Goal: Information Seeking & Learning: Learn about a topic

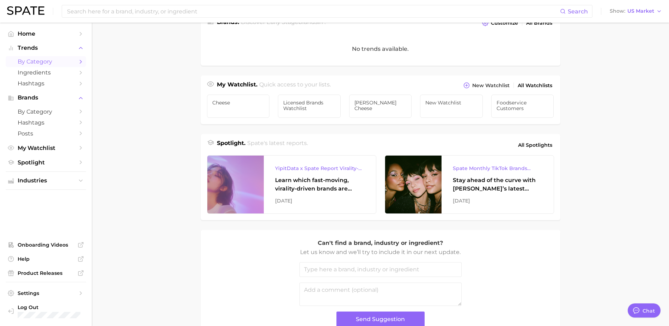
scroll to position [106, 0]
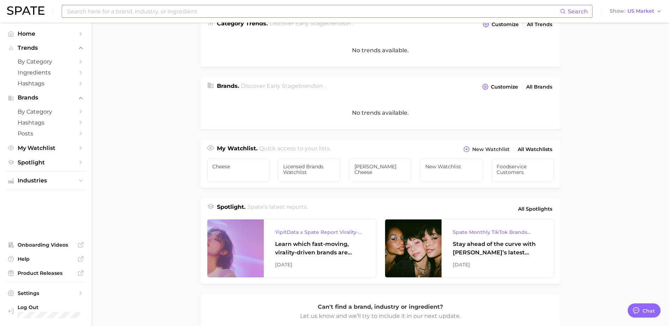
click at [92, 14] on input at bounding box center [312, 11] width 493 height 12
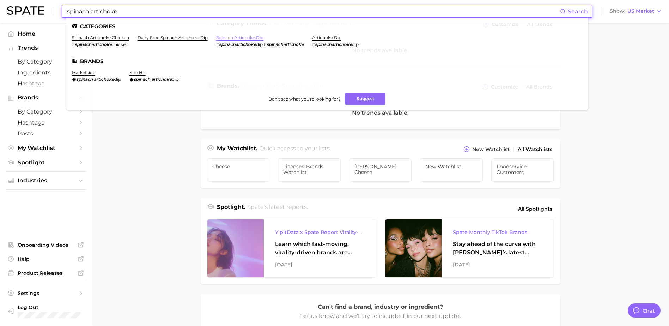
type input "spinach artichoke"
click at [233, 36] on link "spinach artichoke dip" at bounding box center [239, 37] width 47 height 5
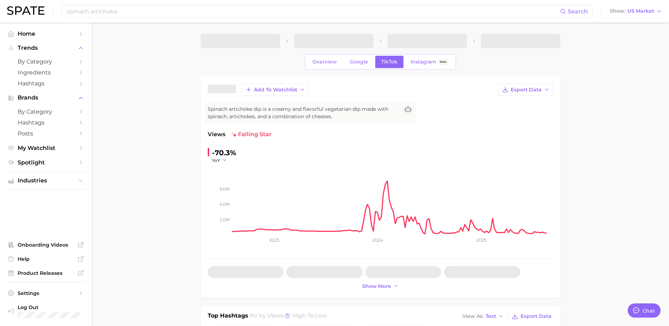
type textarea "x"
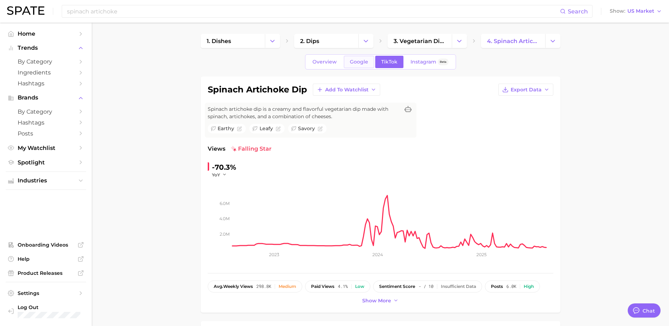
click at [356, 61] on span "Google" at bounding box center [359, 62] width 18 height 6
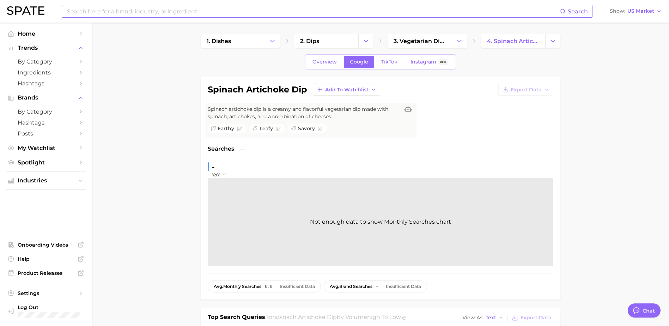
click at [240, 6] on input at bounding box center [312, 11] width 493 height 12
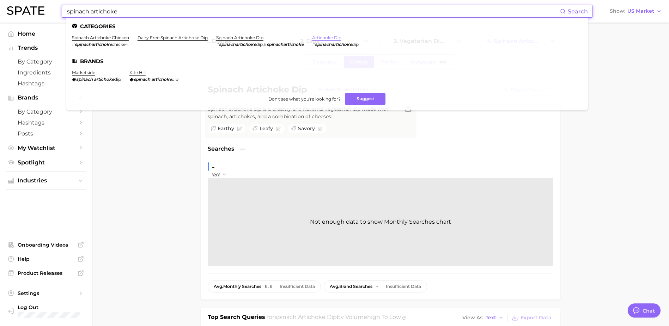
type input "spinach artichoke"
click at [319, 38] on link "artichoke dip" at bounding box center [326, 37] width 29 height 5
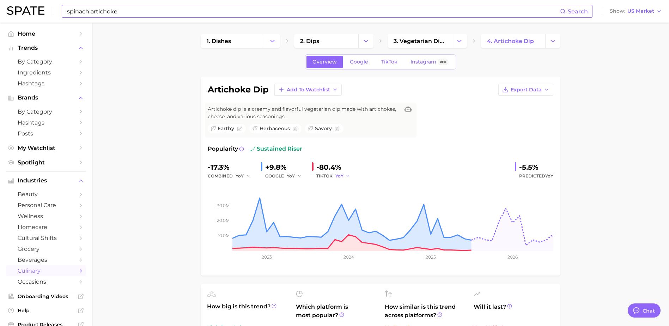
click at [340, 175] on span "YoY" at bounding box center [339, 176] width 8 height 6
click at [341, 175] on span "YoY" at bounding box center [339, 176] width 8 height 6
click at [380, 59] on link "TikTok" at bounding box center [389, 62] width 28 height 12
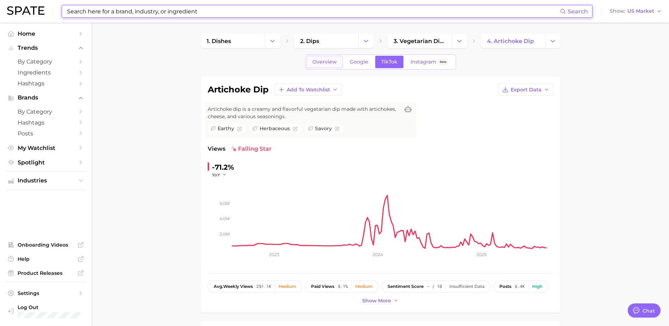
click at [311, 59] on link "Overview" at bounding box center [324, 62] width 36 height 12
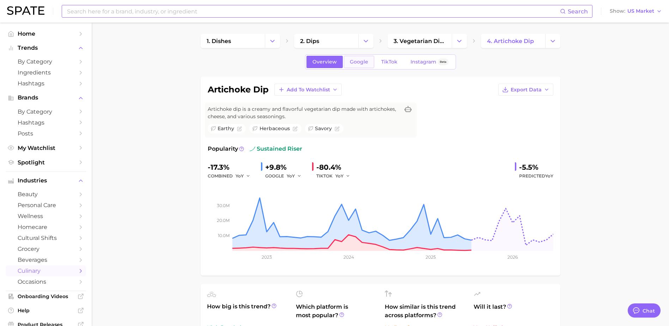
click at [360, 63] on span "Google" at bounding box center [359, 62] width 18 height 6
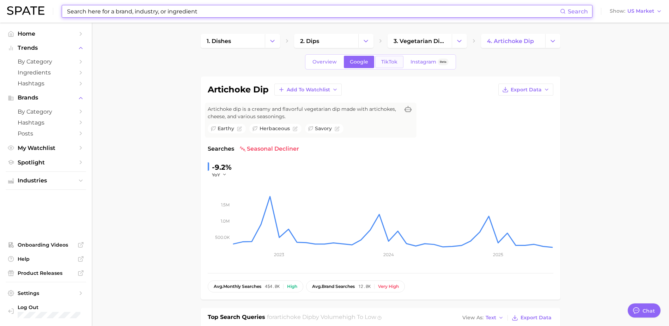
click at [386, 63] on span "TikTok" at bounding box center [389, 62] width 16 height 6
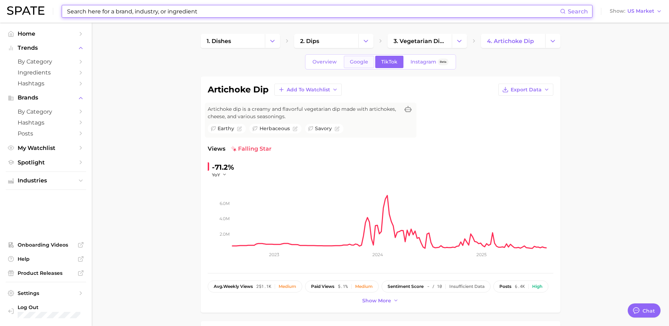
click at [361, 60] on span "Google" at bounding box center [359, 62] width 18 height 6
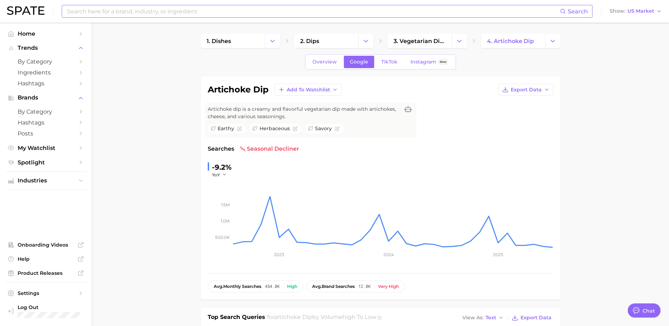
click at [372, 62] on link "Google" at bounding box center [359, 62] width 30 height 12
click at [384, 61] on span "TikTok" at bounding box center [389, 62] width 16 height 6
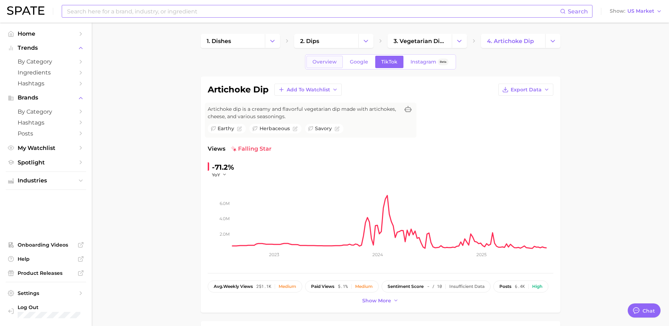
click at [336, 61] on span "Overview" at bounding box center [324, 62] width 24 height 6
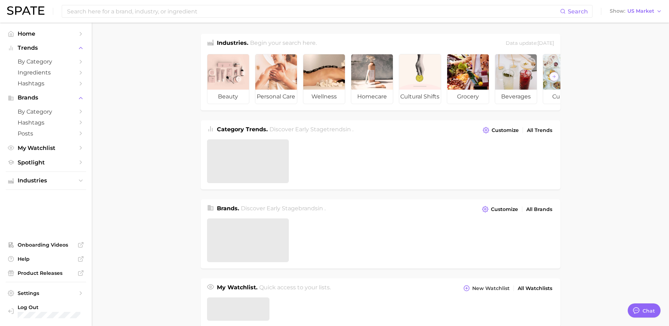
type textarea "x"
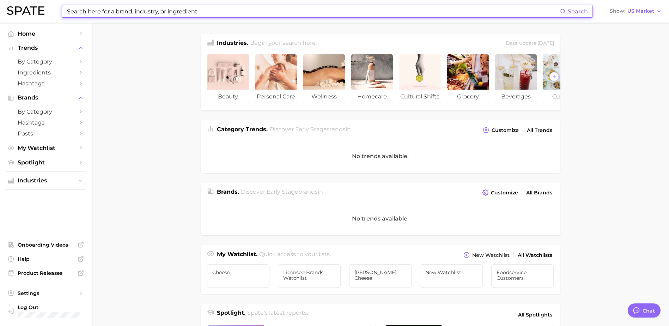
click at [111, 15] on input at bounding box center [312, 11] width 493 height 12
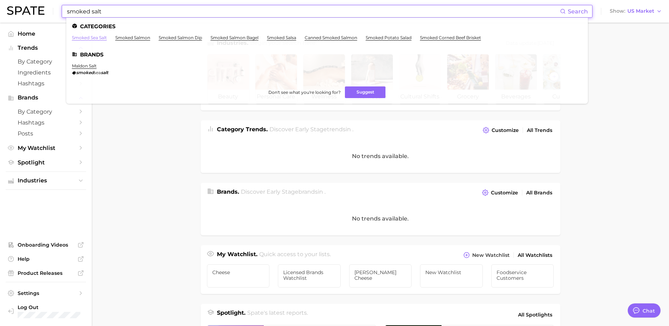
type input "smoked salt"
click at [91, 39] on link "smoked sea salt" at bounding box center [89, 37] width 35 height 5
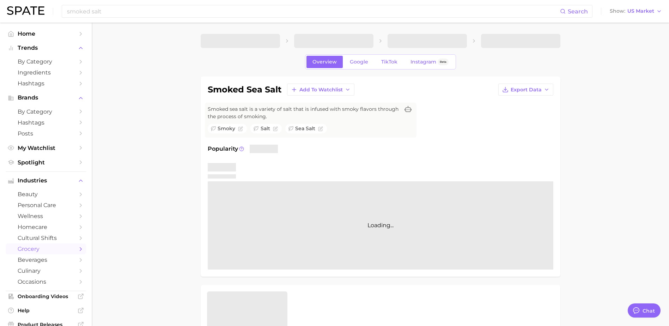
type textarea "x"
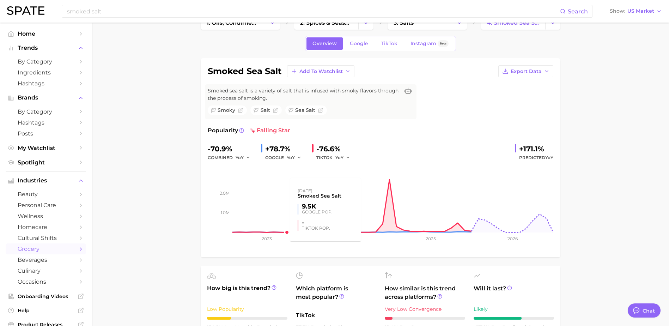
scroll to position [35, 0]
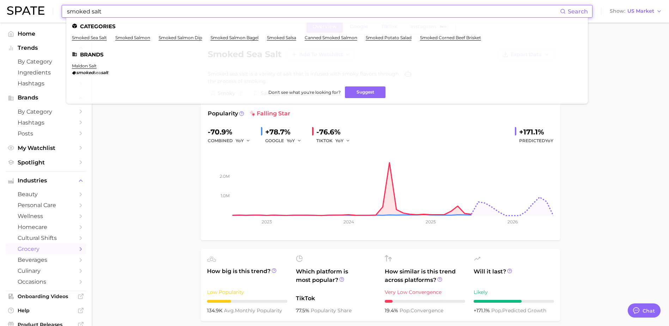
click at [110, 12] on input "smoked salt" at bounding box center [312, 11] width 493 height 12
click at [94, 70] on span "sea" at bounding box center [97, 72] width 7 height 5
click at [90, 64] on link "maldon salt" at bounding box center [84, 65] width 25 height 5
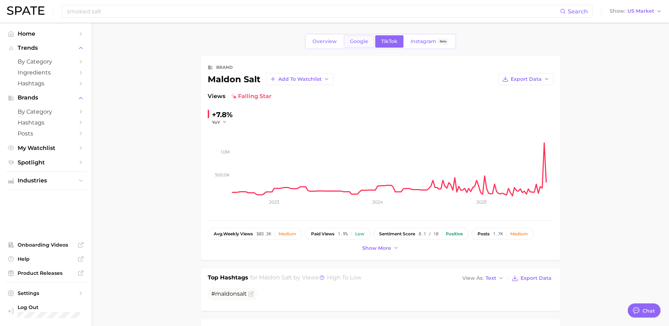
click at [366, 45] on link "Google" at bounding box center [359, 41] width 30 height 12
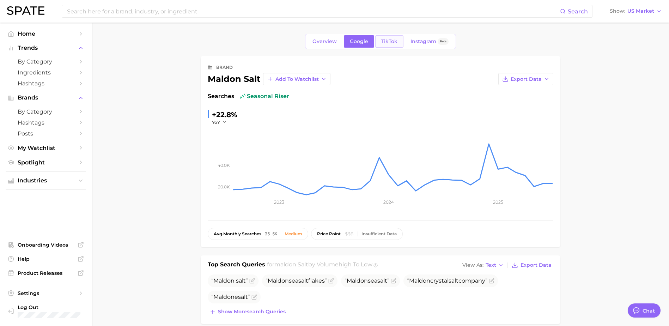
click at [382, 43] on span "TikTok" at bounding box center [389, 41] width 16 height 6
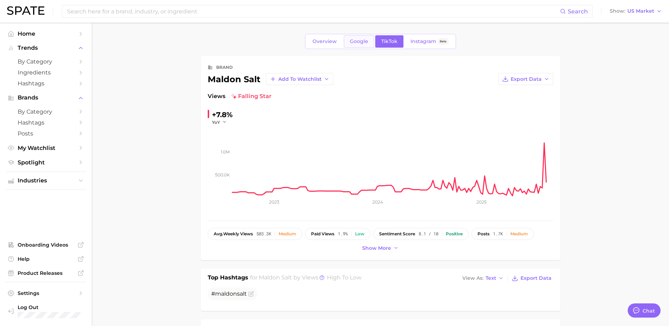
click at [361, 43] on span "Google" at bounding box center [359, 41] width 18 height 6
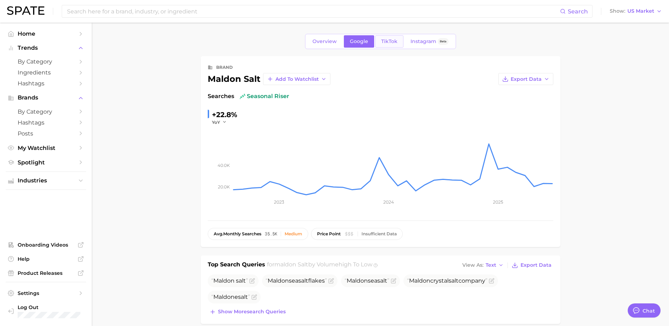
click at [393, 38] on span "TikTok" at bounding box center [389, 41] width 16 height 6
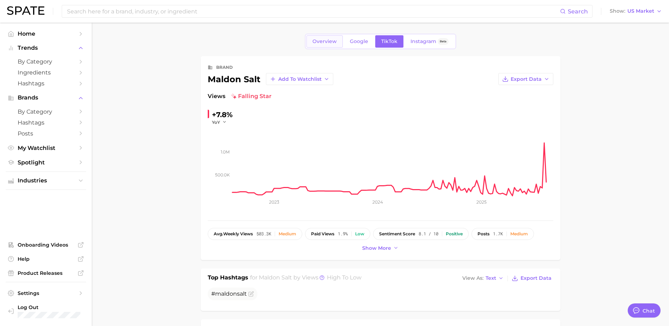
click at [329, 38] on link "Overview" at bounding box center [324, 41] width 36 height 12
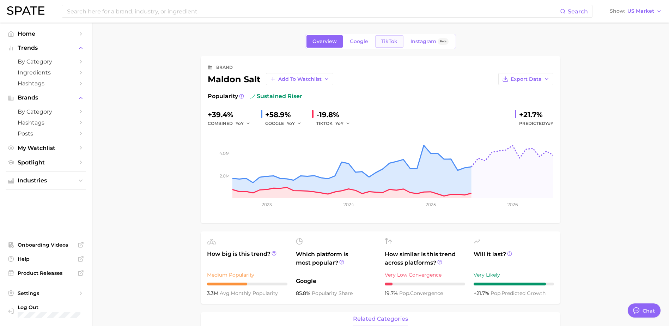
click at [381, 38] on span "TikTok" at bounding box center [389, 41] width 16 height 6
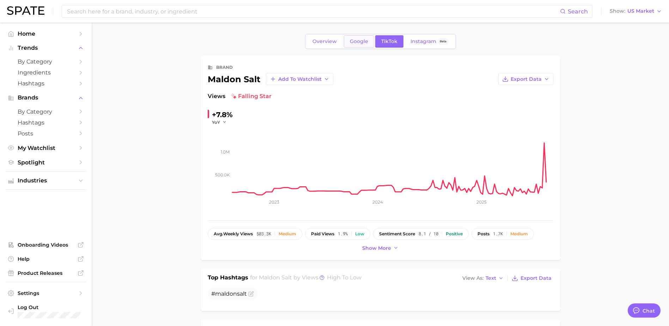
click at [361, 41] on span "Google" at bounding box center [359, 41] width 18 height 6
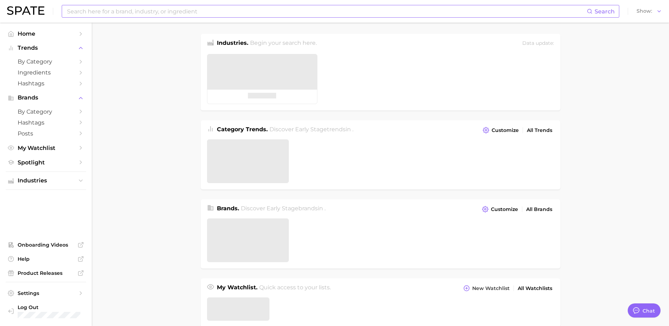
type textarea "x"
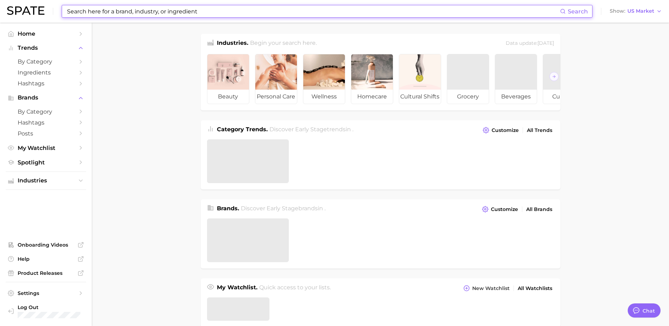
click at [107, 13] on input at bounding box center [312, 11] width 493 height 12
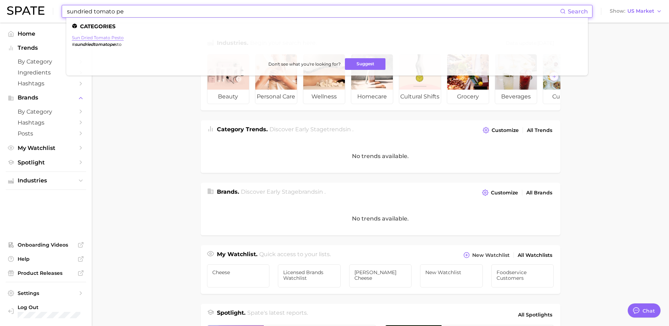
type input "sundried tomato pe"
click at [112, 36] on link "sun dried tomato pesto" at bounding box center [98, 37] width 52 height 5
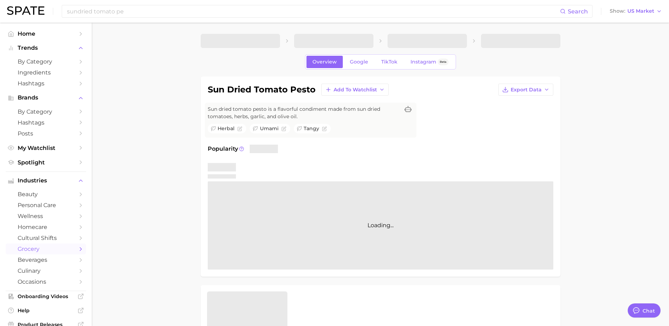
type textarea "x"
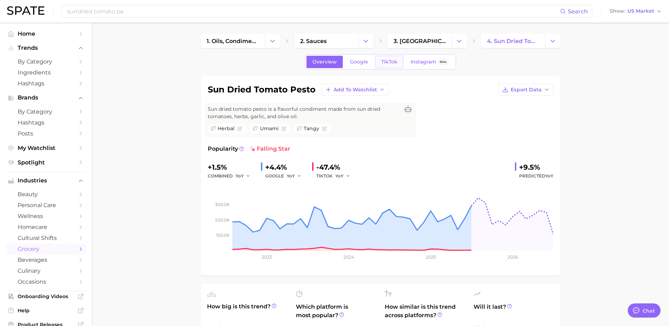
click at [395, 64] on span "TikTok" at bounding box center [389, 62] width 16 height 6
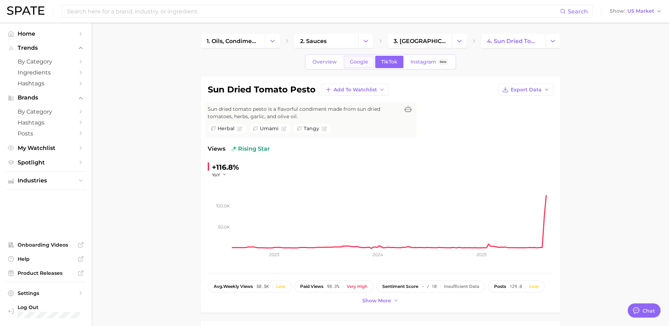
click at [364, 57] on link "Google" at bounding box center [359, 62] width 30 height 12
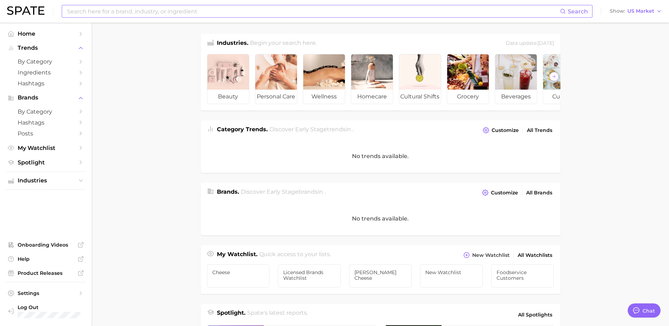
click at [171, 8] on input at bounding box center [312, 11] width 493 height 12
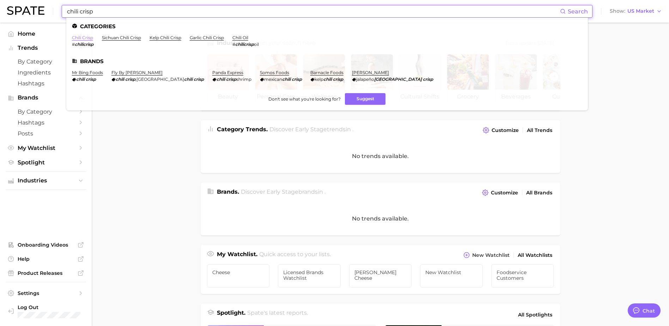
type input "chili crisp"
click at [88, 38] on link "chili crisp" at bounding box center [82, 37] width 21 height 5
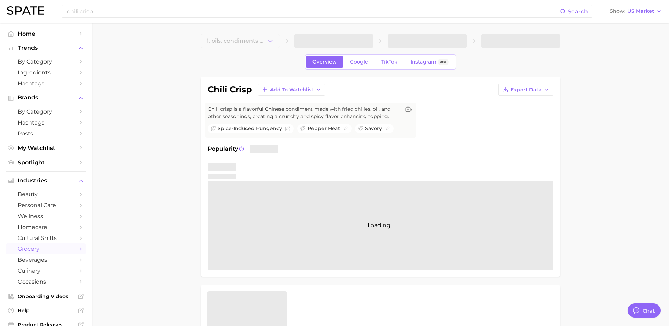
type textarea "x"
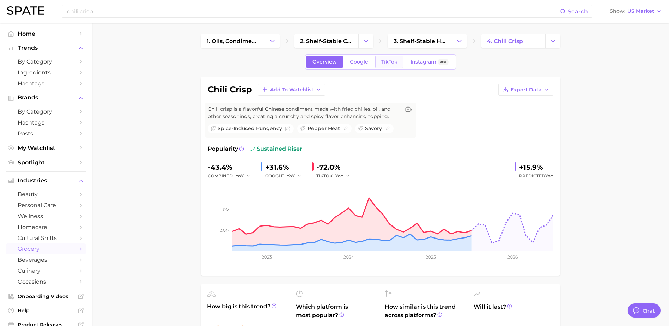
click at [392, 57] on link "TikTok" at bounding box center [389, 62] width 28 height 12
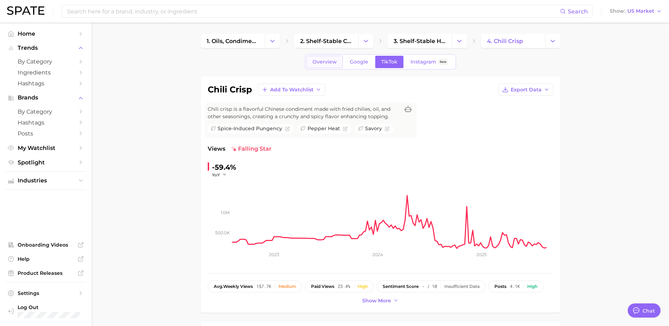
click at [317, 58] on link "Overview" at bounding box center [324, 62] width 36 height 12
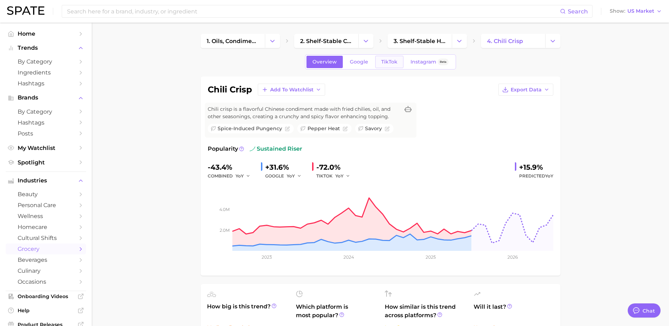
click at [386, 60] on span "TikTok" at bounding box center [389, 62] width 16 height 6
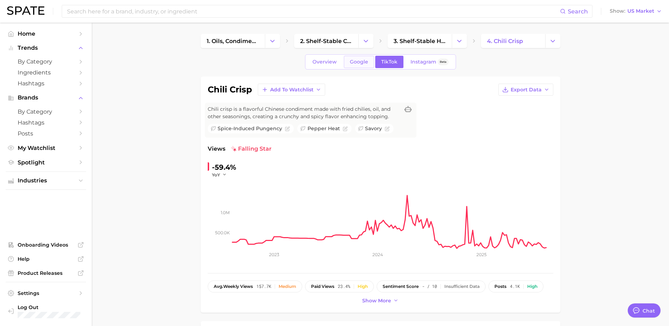
click at [361, 65] on span "Google" at bounding box center [359, 62] width 18 height 6
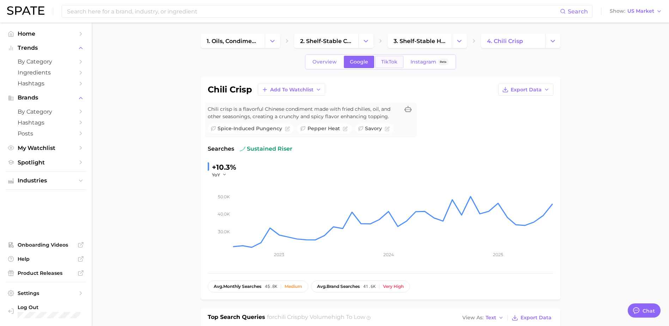
click at [384, 62] on span "TikTok" at bounding box center [389, 62] width 16 height 6
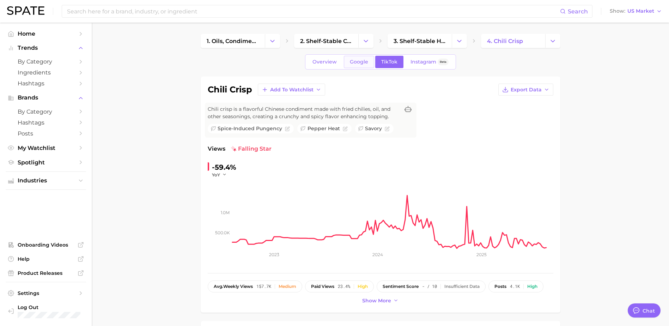
click at [367, 60] on span "Google" at bounding box center [359, 62] width 18 height 6
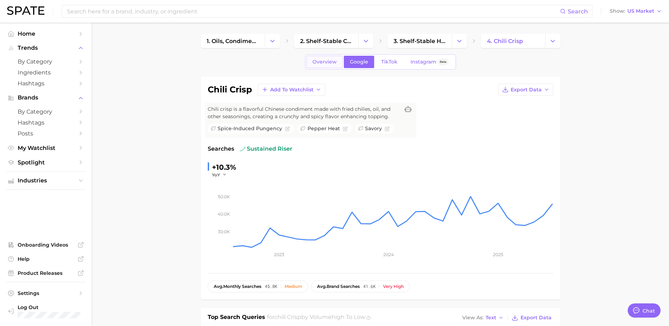
click at [328, 59] on span "Overview" at bounding box center [324, 62] width 24 height 6
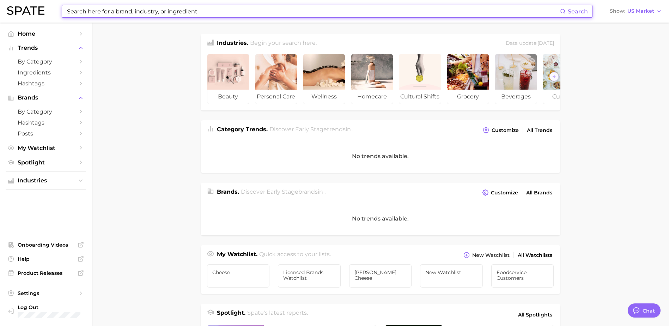
click at [239, 12] on input at bounding box center [312, 11] width 493 height 12
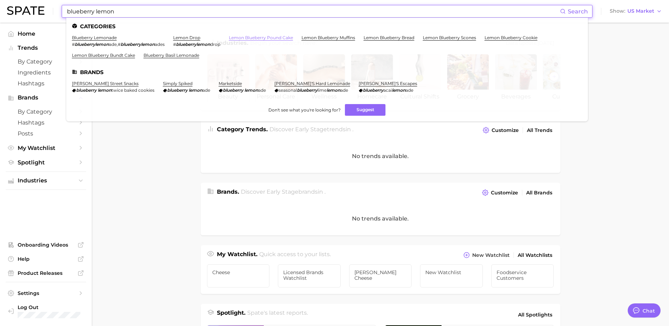
type input "blueberry lemon"
click at [263, 37] on link "lemon blueberry pound cake" at bounding box center [261, 37] width 64 height 5
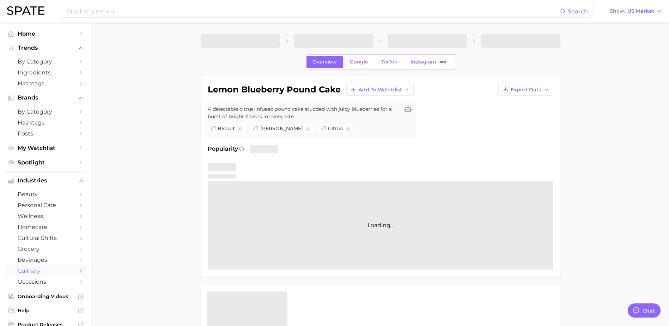
type textarea "x"
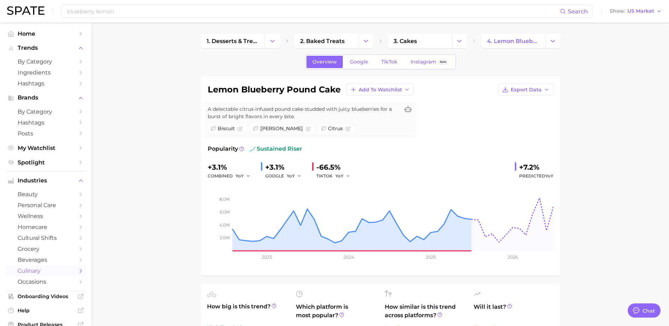
click at [360, 69] on div "Overview Google TikTok Instagram Beta" at bounding box center [380, 61] width 151 height 15
click at [359, 66] on link "Google" at bounding box center [359, 62] width 30 height 12
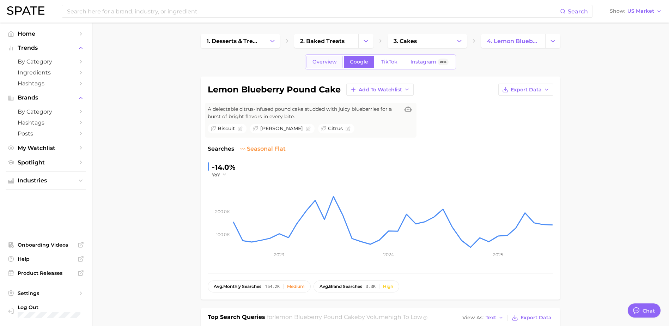
click at [315, 62] on span "Overview" at bounding box center [324, 62] width 24 height 6
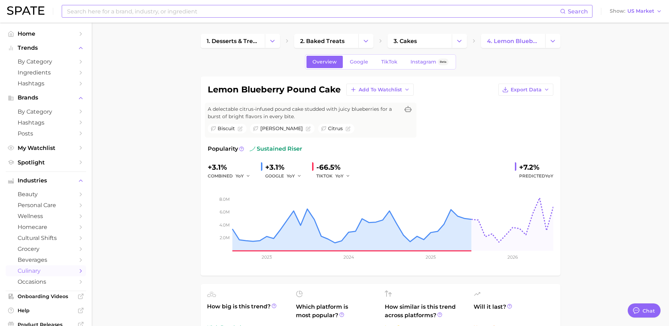
click at [192, 17] on div "Search" at bounding box center [327, 11] width 530 height 13
click at [195, 18] on div "Search Show US Market" at bounding box center [334, 11] width 655 height 23
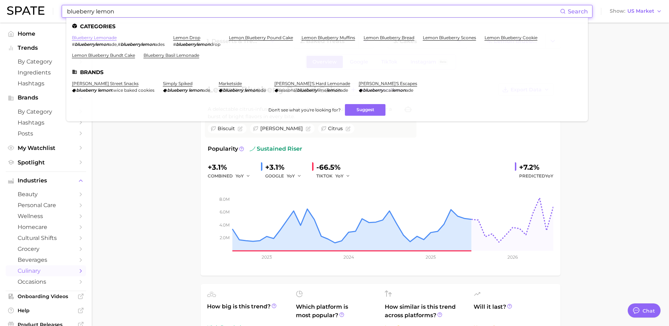
type input "blueberry lemon"
click at [110, 38] on link "blueberry lemonade" at bounding box center [94, 37] width 45 height 5
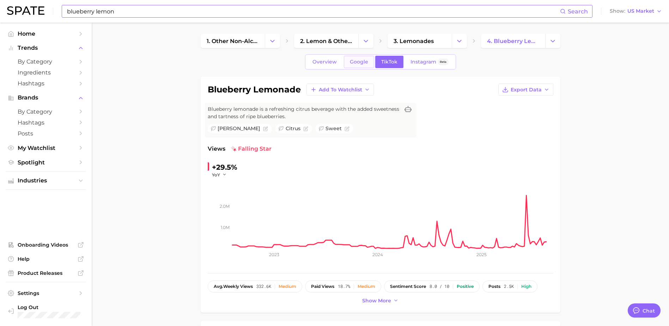
click at [360, 63] on span "Google" at bounding box center [359, 62] width 18 height 6
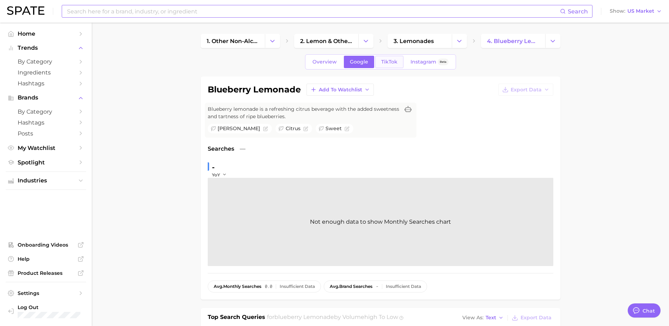
click at [395, 66] on link "TikTok" at bounding box center [389, 62] width 28 height 12
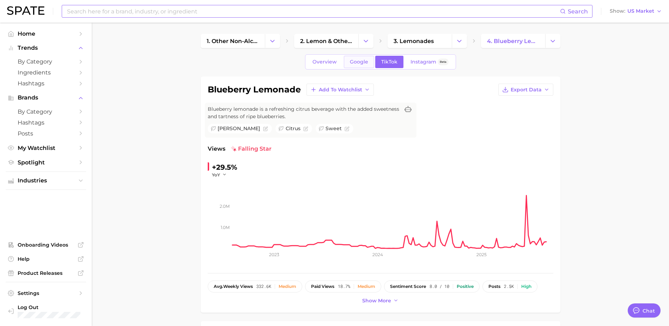
click at [352, 57] on link "Google" at bounding box center [359, 62] width 30 height 12
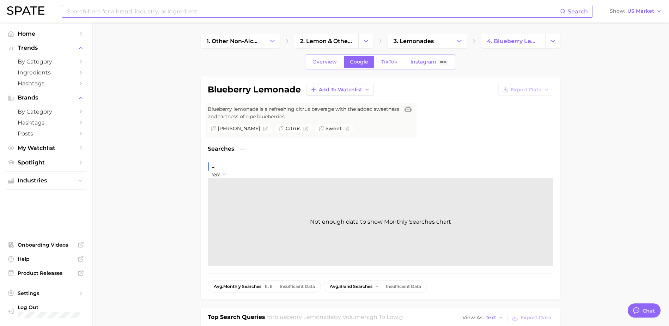
click at [183, 10] on input at bounding box center [312, 11] width 493 height 12
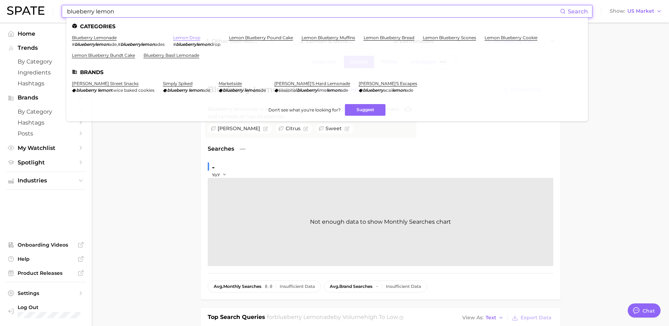
type input "blueberry lemon"
click at [188, 38] on link "lemon drop" at bounding box center [186, 37] width 27 height 5
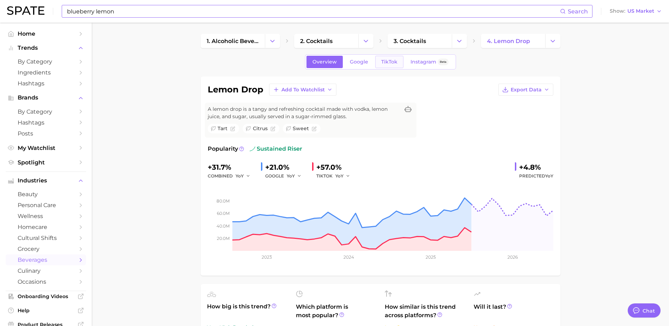
click at [382, 60] on span "TikTok" at bounding box center [389, 62] width 16 height 6
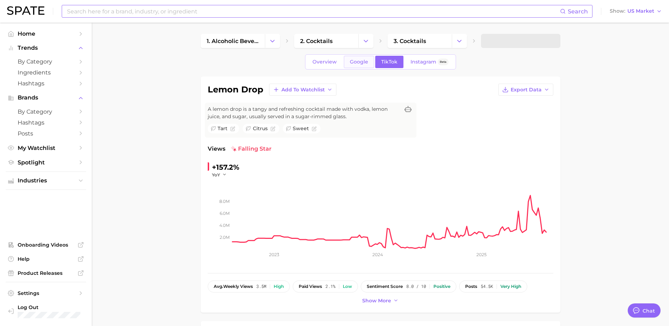
click at [364, 61] on span "Google" at bounding box center [359, 62] width 18 height 6
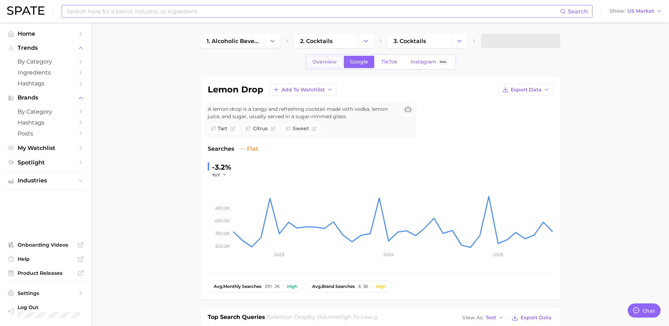
click at [337, 60] on link "Overview" at bounding box center [324, 62] width 36 height 12
